Goal: Task Accomplishment & Management: Use online tool/utility

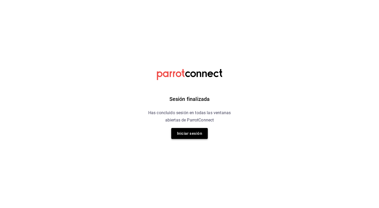
click at [187, 130] on button "Iniciar sesión" at bounding box center [189, 133] width 37 height 11
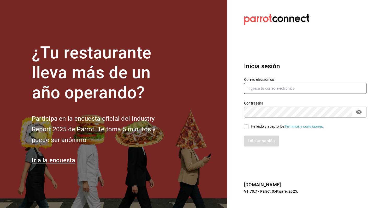
type input "[EMAIL_ADDRESS][DOMAIN_NAME]"
drag, startPoint x: 201, startPoint y: 89, endPoint x: 194, endPoint y: 89, distance: 6.8
click at [194, 89] on div "¿Tu restaurante lleva más de un año operando? Participa en la encuesta oficial …" at bounding box center [189, 104] width 379 height 208
paste input "[EMAIL_ADDRESS][DOMAIN_NAME]"
type input "[EMAIL_ADDRESS][DOMAIN_NAME]"
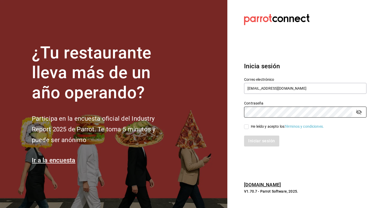
click at [219, 119] on div "¿Tu restaurante lleva más de un año operando? Participa en la encuesta oficial …" at bounding box center [189, 104] width 379 height 208
click at [239, 142] on div "Iniciar sesión" at bounding box center [302, 138] width 129 height 17
click at [248, 127] on input "He leído y acepto los Términos y condiciones." at bounding box center [246, 127] width 5 height 5
checkbox input "true"
click at [258, 141] on button "Iniciar sesión" at bounding box center [262, 141] width 36 height 11
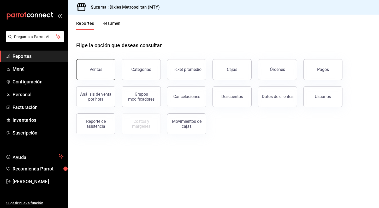
click at [91, 67] on div "Ventas" at bounding box center [96, 69] width 13 height 5
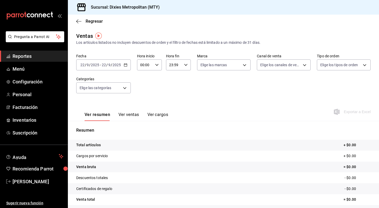
click at [124, 113] on button "Ver ventas" at bounding box center [129, 116] width 21 height 9
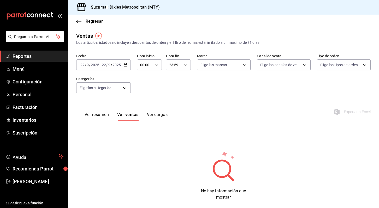
click at [125, 63] on \(Stroke\) "button" at bounding box center [125, 63] width 0 height 0
click at [126, 66] on \(Stroke\) "button" at bounding box center [125, 65] width 3 height 3
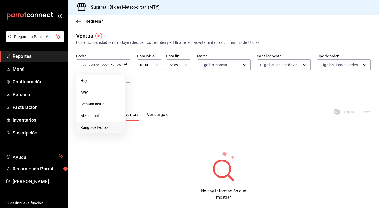
click at [94, 127] on span "Rango de fechas" at bounding box center [101, 127] width 40 height 5
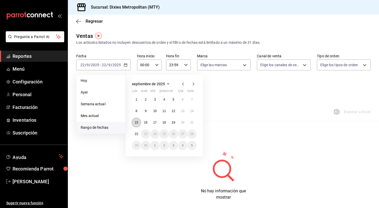
click at [137, 123] on abbr "15" at bounding box center [136, 123] width 3 height 4
click at [192, 121] on abbr "21" at bounding box center [191, 123] width 3 height 4
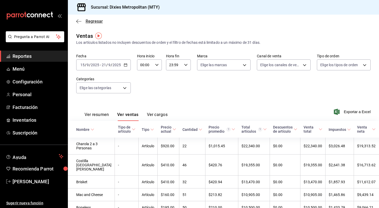
click at [81, 20] on icon "button" at bounding box center [78, 21] width 5 height 5
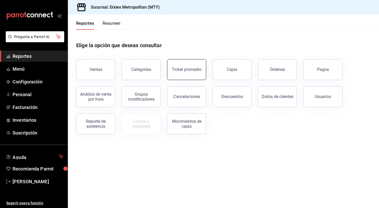
click at [173, 69] on div "Ticket promedio" at bounding box center [187, 69] width 30 height 5
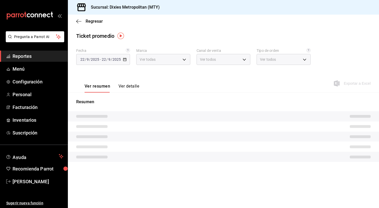
type input "a49caf84-8a17-40a9-a5ad-3f8d2e8505fa"
type input "PARROT,UBER_EATS,RAPPI,DIDI_FOOD,ONLINE"
type input "05808e0e-c01a-4dbb-8cc1-e3813c41bdad,32681ef9-3fe9-45ab-a3c0-23ab26cd9086,05205…"
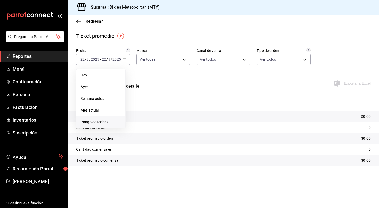
click at [97, 119] on li "Rango de fechas" at bounding box center [101, 123] width 49 height 12
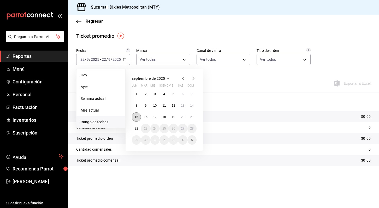
click at [135, 119] on abbr "15" at bounding box center [136, 117] width 3 height 4
click at [190, 117] on abbr "21" at bounding box center [191, 117] width 3 height 4
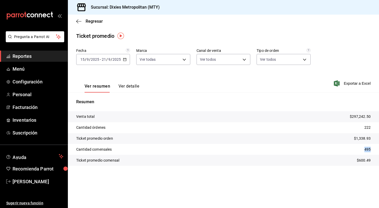
drag, startPoint x: 372, startPoint y: 150, endPoint x: 364, endPoint y: 151, distance: 7.9
click at [364, 151] on tr "Cantidad comensales 495" at bounding box center [223, 149] width 311 height 11
click at [124, 60] on icon "button" at bounding box center [125, 60] width 4 height 4
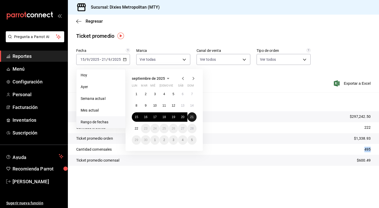
click at [192, 118] on abbr "21" at bounding box center [191, 117] width 3 height 4
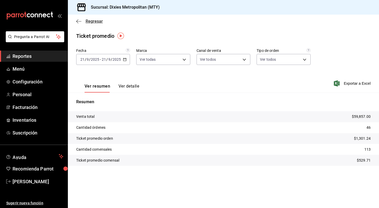
click at [77, 20] on icon "button" at bounding box center [78, 21] width 5 height 5
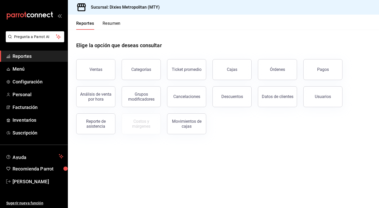
click at [117, 73] on div "Categorías" at bounding box center [137, 66] width 45 height 27
click at [98, 72] on div "Ventas" at bounding box center [96, 69] width 13 height 5
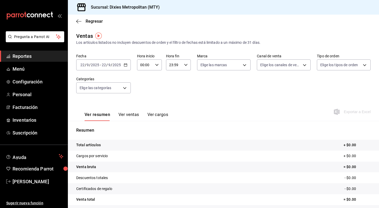
click at [124, 64] on icon "button" at bounding box center [126, 65] width 4 height 4
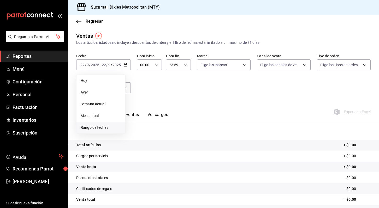
click at [94, 125] on li "Rango de fechas" at bounding box center [101, 128] width 49 height 12
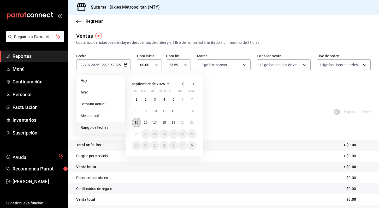
click at [135, 123] on abbr "15" at bounding box center [136, 123] width 3 height 4
click at [190, 121] on abbr "21" at bounding box center [191, 123] width 3 height 4
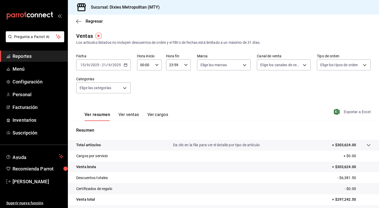
click at [352, 111] on span "Exportar a Excel" at bounding box center [353, 112] width 36 height 6
